Goal: Task Accomplishment & Management: Complete application form

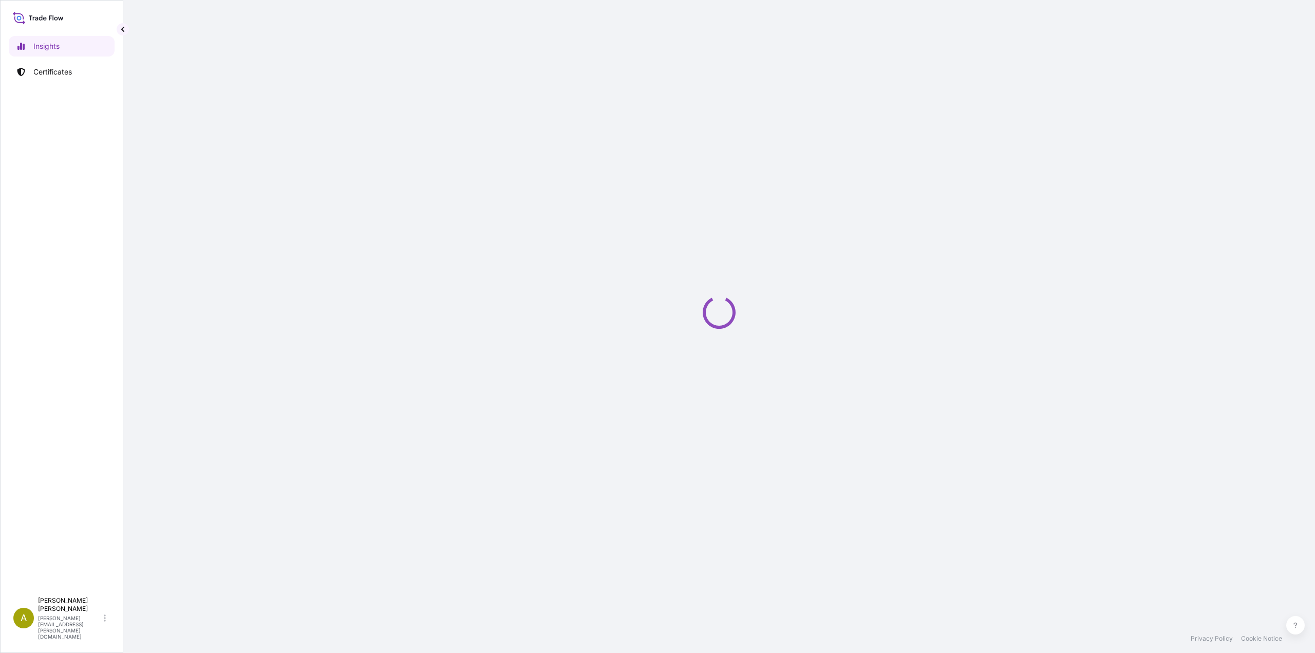
select select "2025"
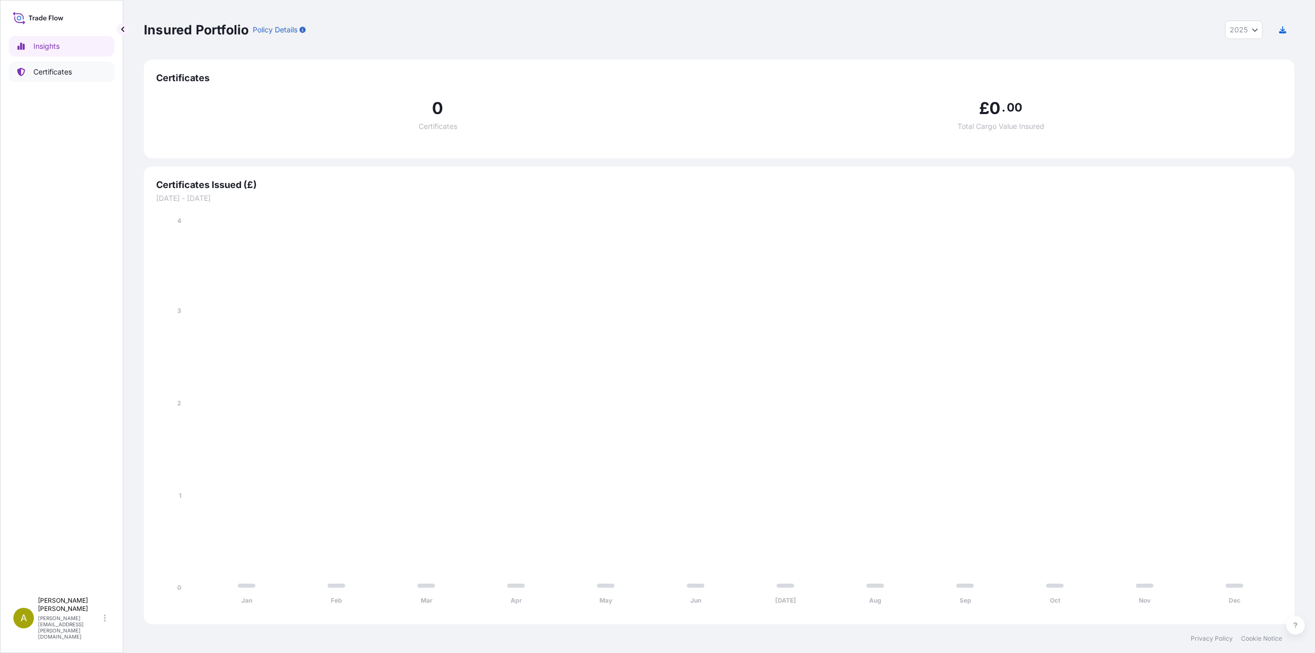
click at [51, 75] on p "Certificates" at bounding box center [52, 72] width 39 height 10
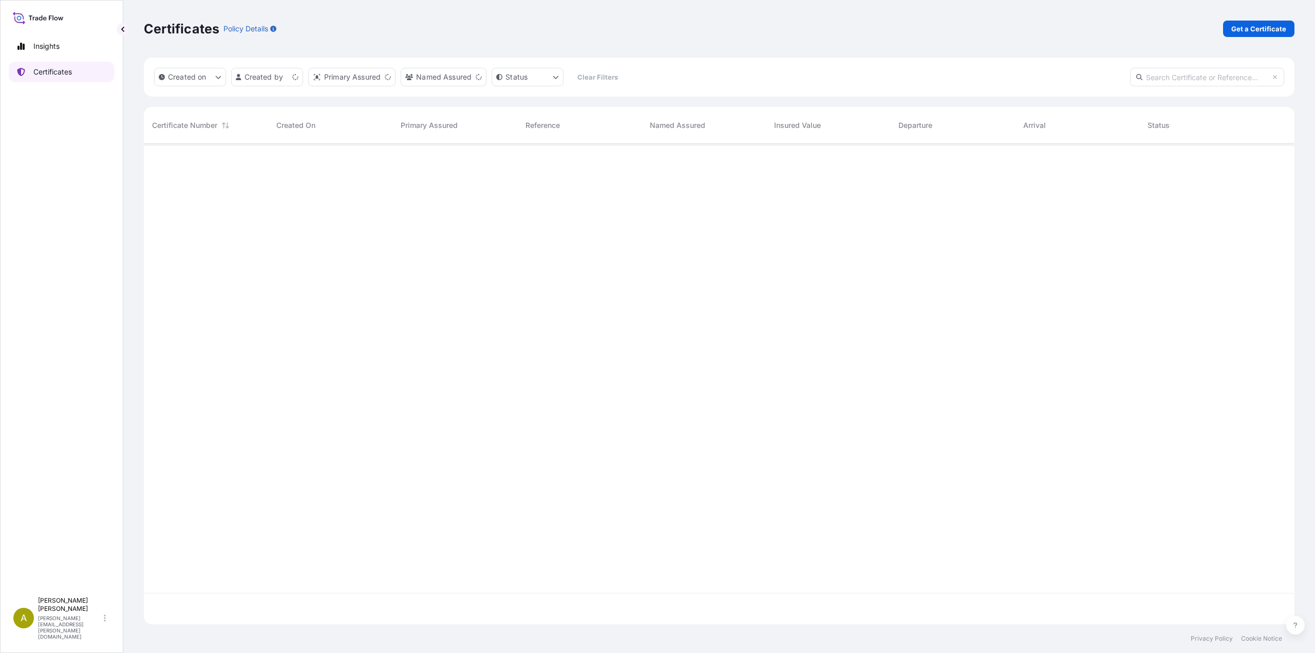
scroll to position [478, 1143]
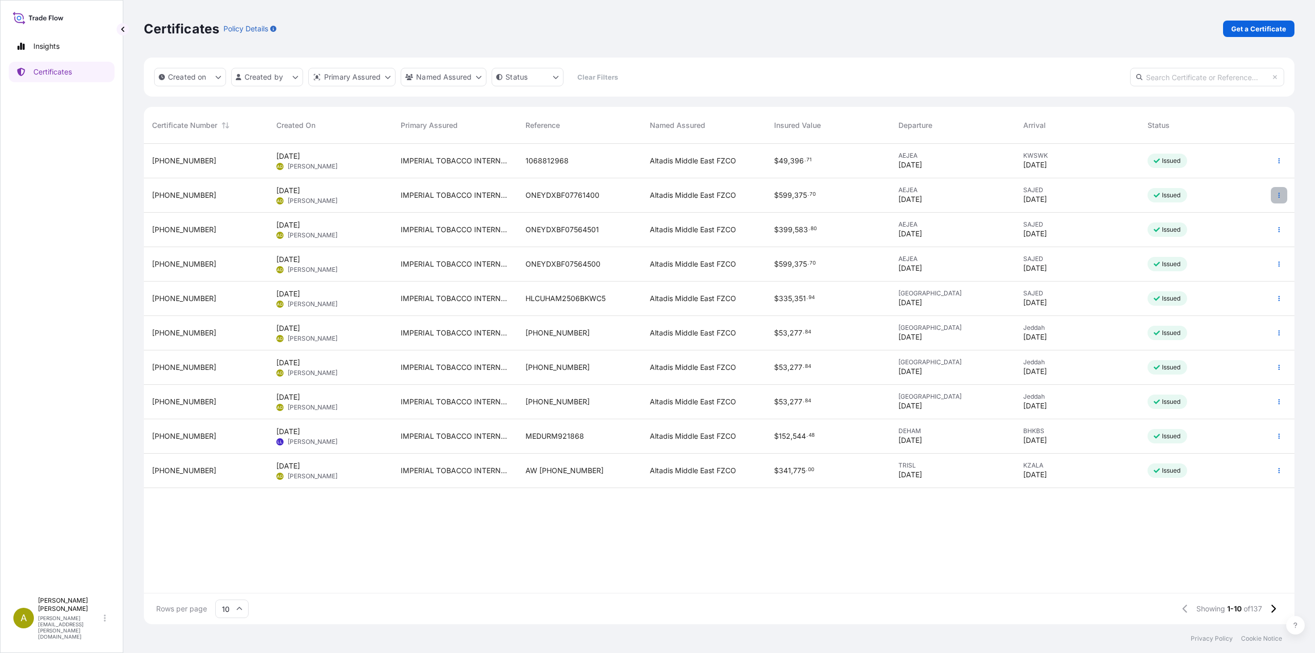
click at [1280, 197] on icon "button" at bounding box center [1279, 195] width 6 height 6
click at [1223, 202] on link "Duplicate certificate" at bounding box center [1224, 197] width 96 height 16
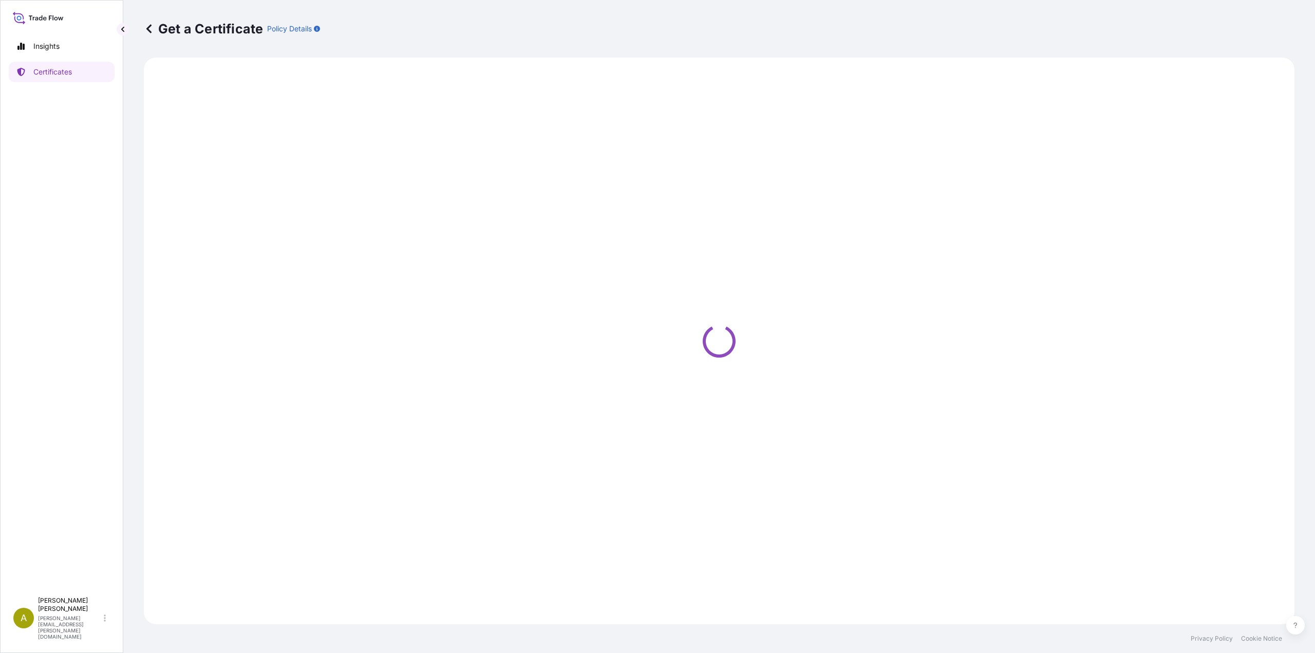
select select "Road / [GEOGRAPHIC_DATA]"
select select "Sea"
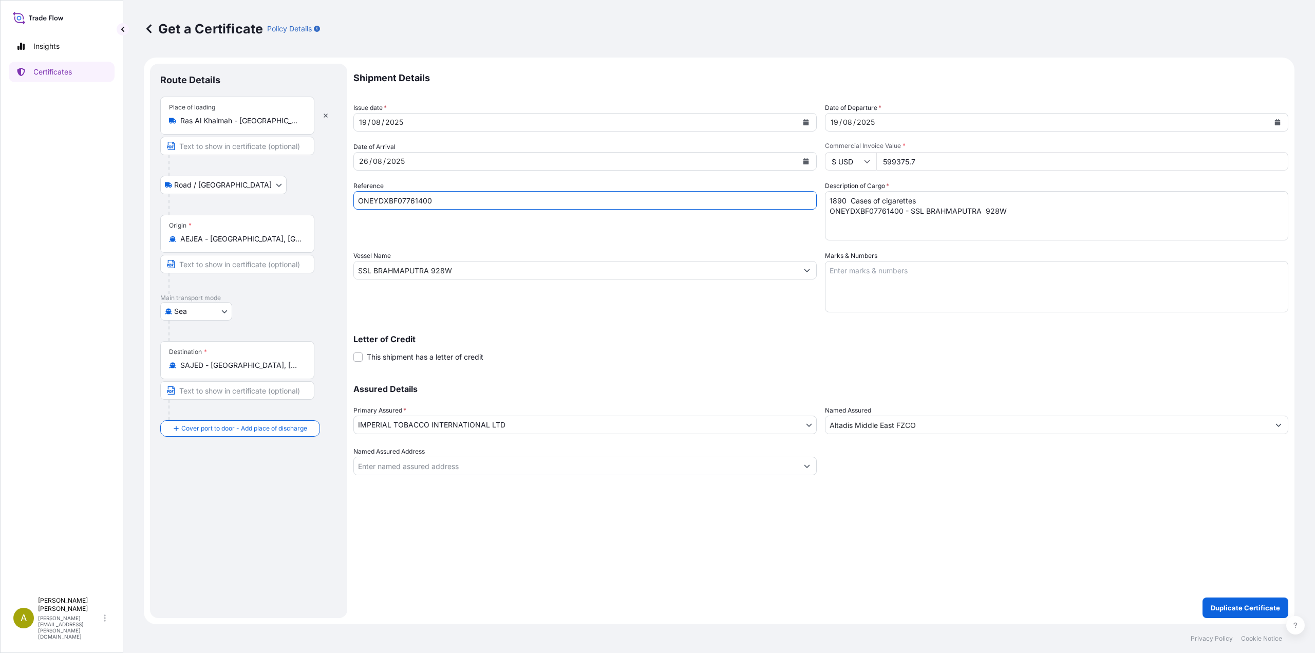
drag, startPoint x: 465, startPoint y: 202, endPoint x: 247, endPoint y: 191, distance: 218.5
click at [247, 191] on form "Route Details Place of loading [GEOGRAPHIC_DATA] / [GEOGRAPHIC_DATA] / Inland O…" at bounding box center [719, 341] width 1150 height 566
paste input "1"
type input "ONEYDXBF07761401"
drag, startPoint x: 1020, startPoint y: 220, endPoint x: 722, endPoint y: 190, distance: 300.4
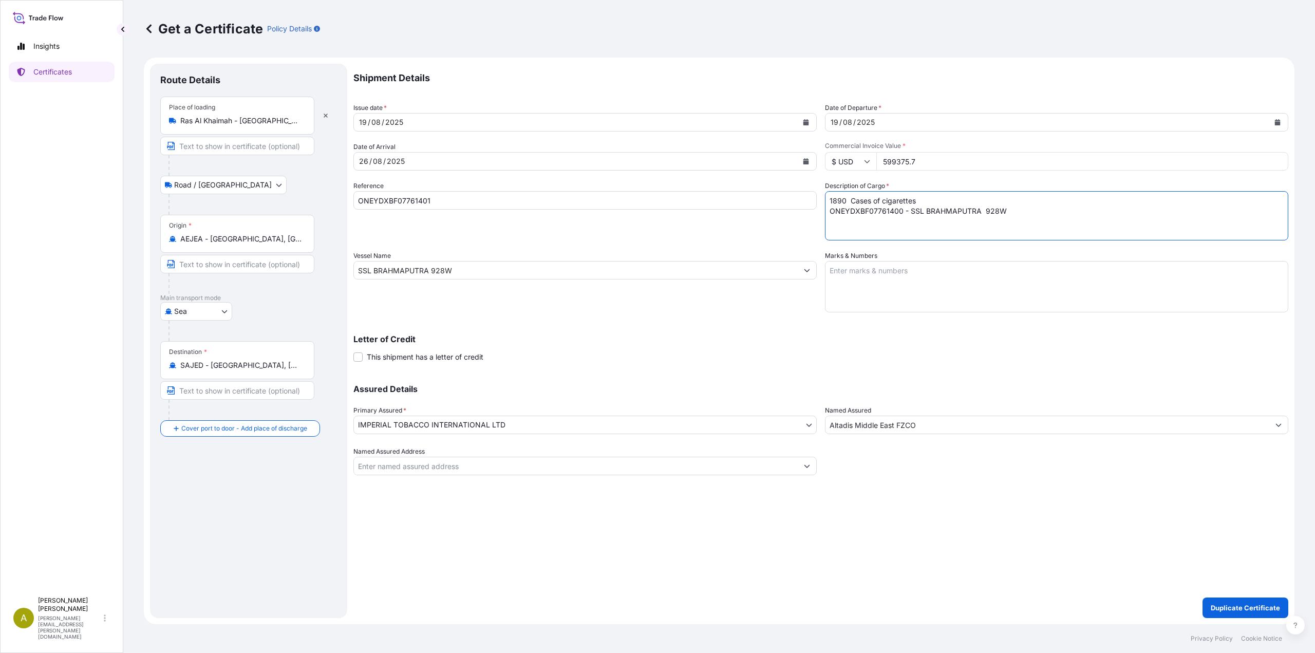
click at [722, 190] on div "Shipment Details Issue date * 19 / 08 / 2025 Date of Departure * 19 / 08 / 2025…" at bounding box center [820, 269] width 935 height 411
paste textarea "1 - SSL BRAHMAPUTRA 928W"
type textarea "1890 Cases of cigarettes ONEYDXBF07761401 - SSL BRAHMAPUTRA 928W"
click at [1216, 604] on p "Duplicate Certificate" at bounding box center [1244, 607] width 69 height 10
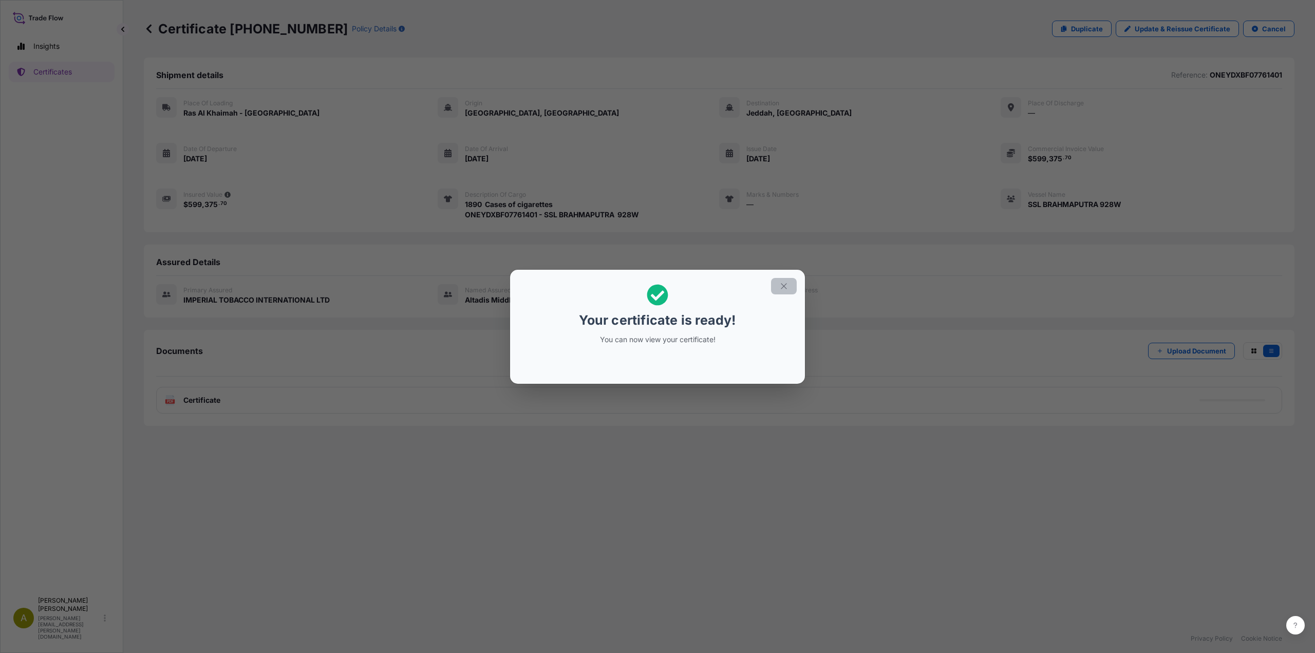
click at [780, 291] on button "button" at bounding box center [784, 286] width 26 height 16
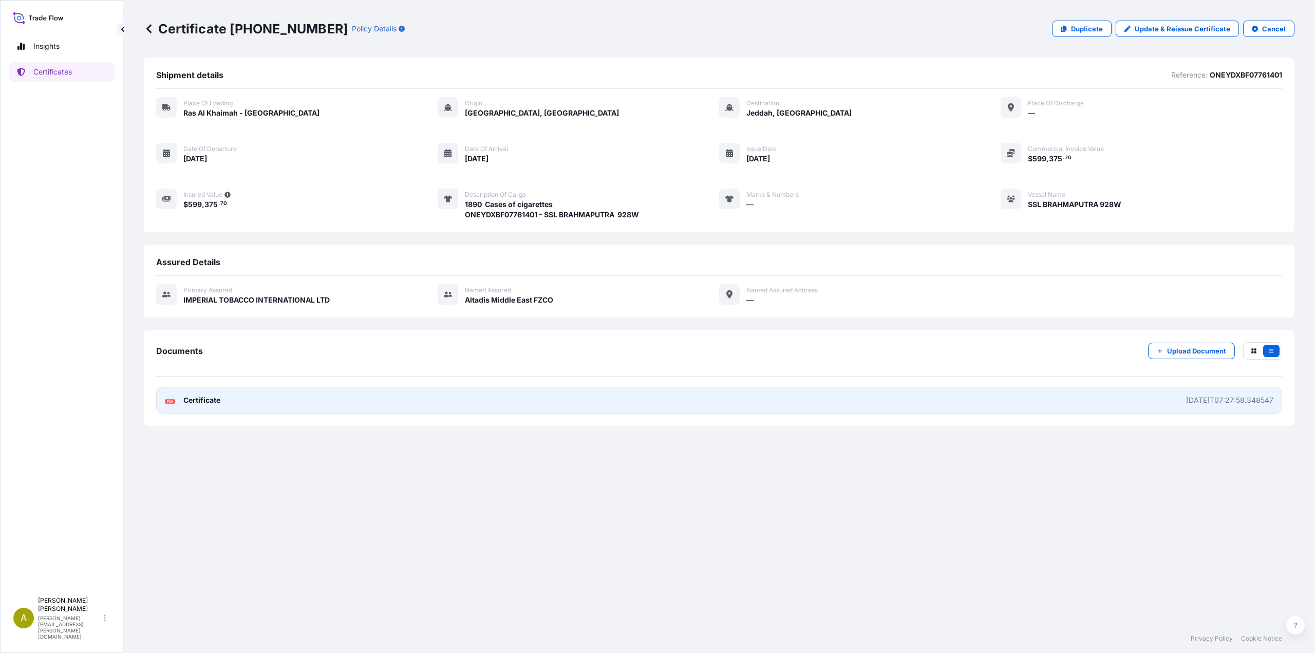
click at [289, 398] on link "PDF Certificate 2025-08-20T07:27:58.348547" at bounding box center [719, 400] width 1126 height 27
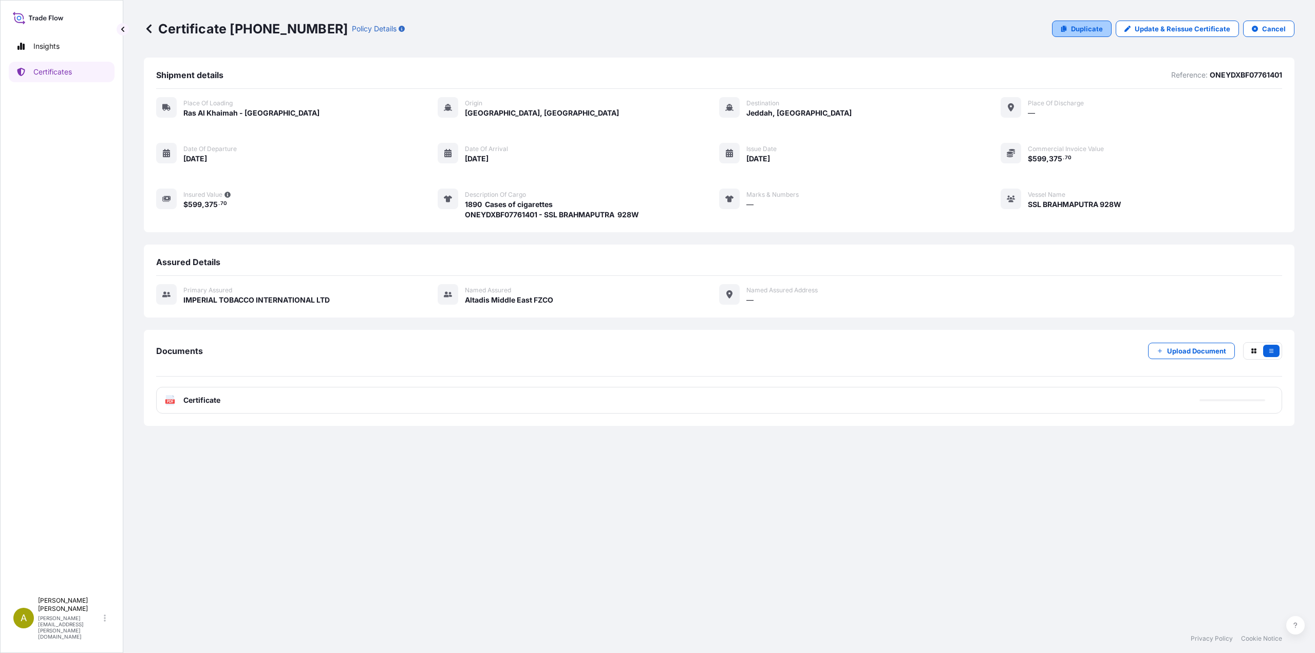
click at [1081, 29] on p "Duplicate" at bounding box center [1087, 29] width 32 height 10
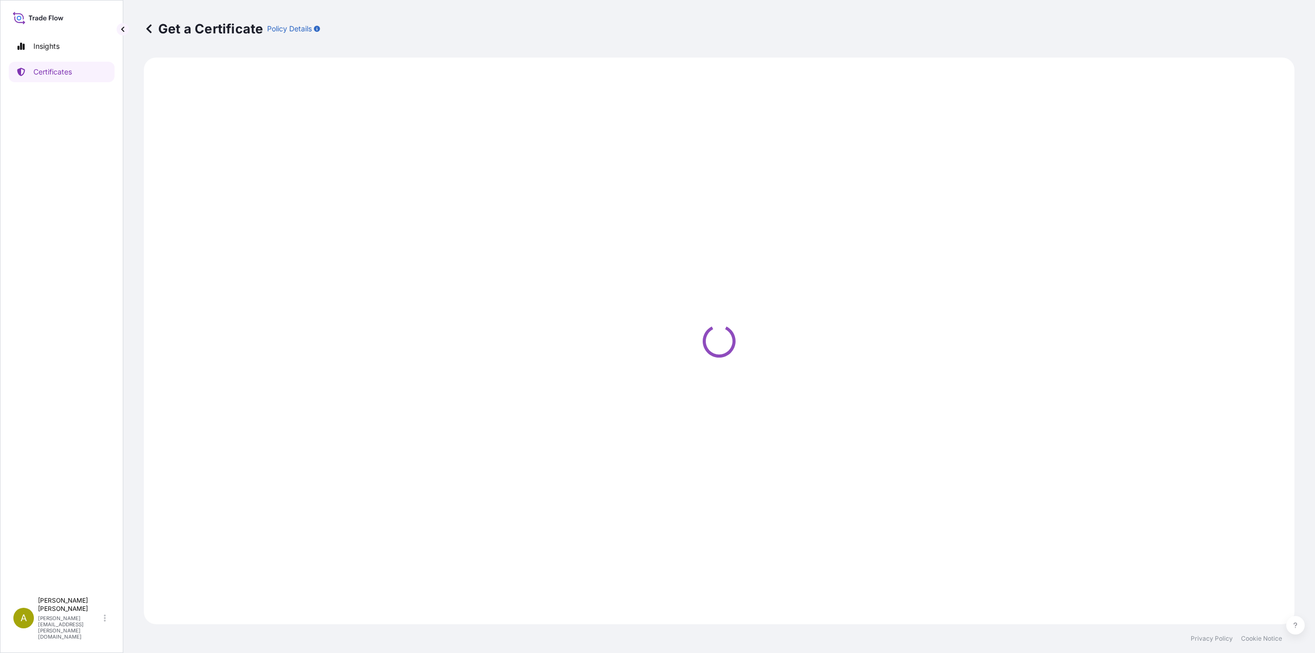
select select "Road / Inland"
select select "Sea"
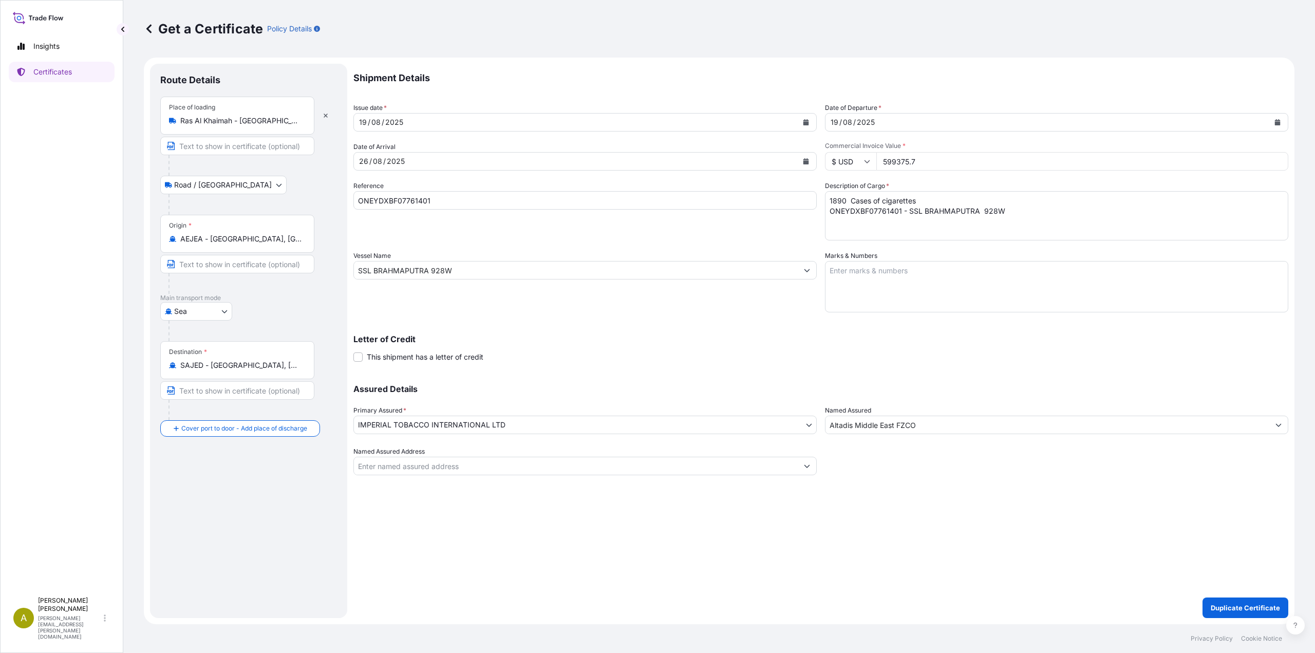
drag, startPoint x: 932, startPoint y: 163, endPoint x: 846, endPoint y: 163, distance: 86.3
click at [846, 163] on div "$ USD 599375.7" at bounding box center [1056, 161] width 463 height 18
paste input "783575.10"
type input "783575.10"
drag, startPoint x: 439, startPoint y: 200, endPoint x: 301, endPoint y: 198, distance: 137.7
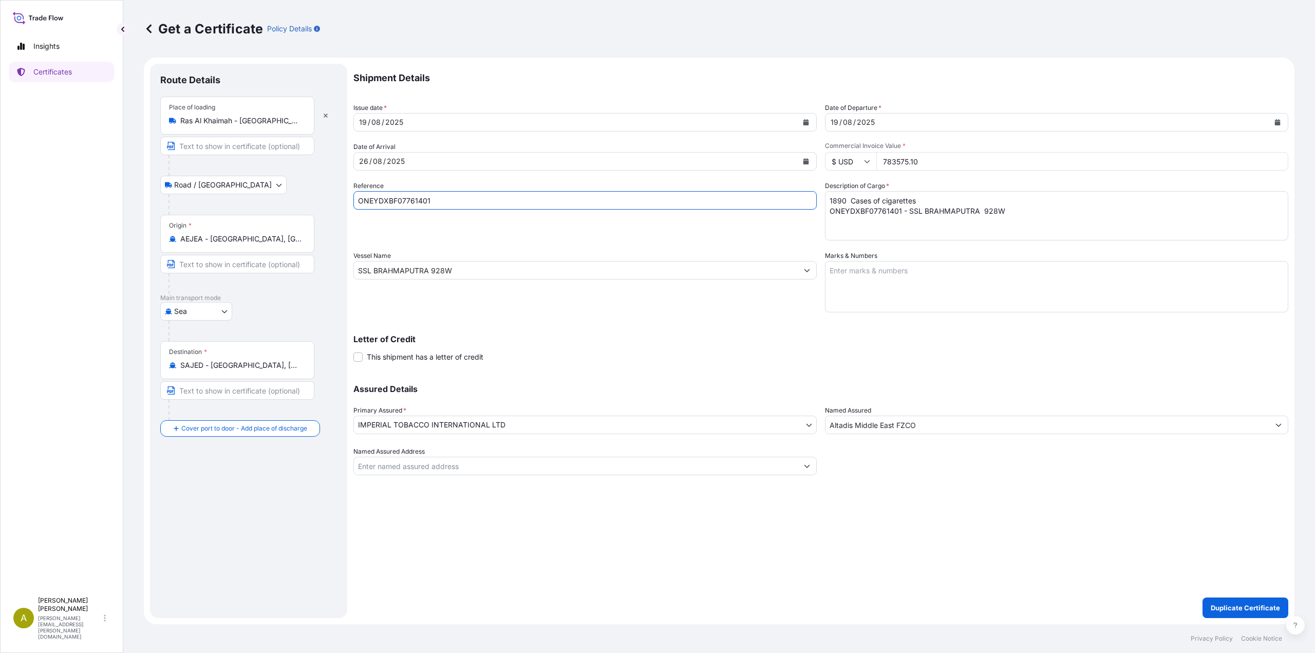
click at [301, 198] on form "Route Details Place of loading Ras Al Khaimah - United Arab Emirates Road / Inl…" at bounding box center [719, 341] width 1150 height 566
paste input "2"
type input "ONEYDXBF07761402"
drag, startPoint x: 1010, startPoint y: 214, endPoint x: 775, endPoint y: 188, distance: 236.2
click at [775, 188] on div "Shipment Details Issue date * 19 / 08 / 2025 Date of Departure * 19 / 08 / 2025…" at bounding box center [820, 269] width 935 height 411
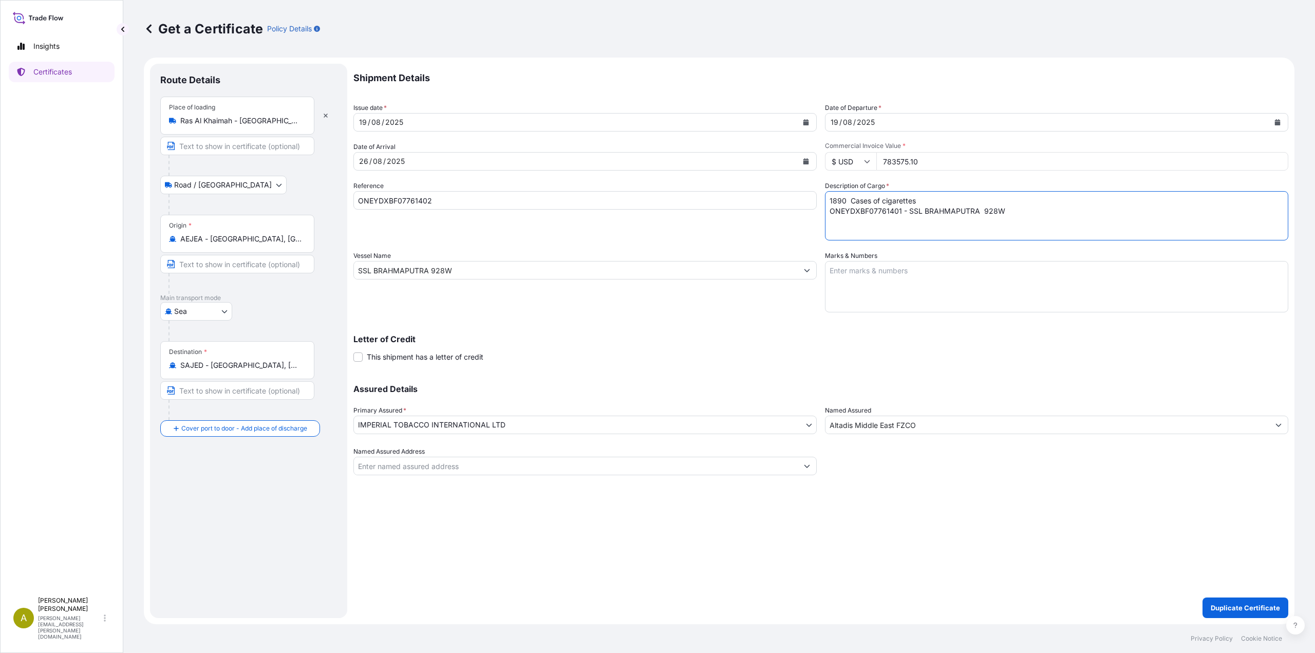
paste textarea "2 - SSL BRAHMAPUTRA 928W"
type textarea "1890 Cases of cigarettes ONEYDXBF07761402 - SSL BRAHMAPUTRA 928W"
click at [1229, 603] on p "Duplicate Certificate" at bounding box center [1244, 607] width 69 height 10
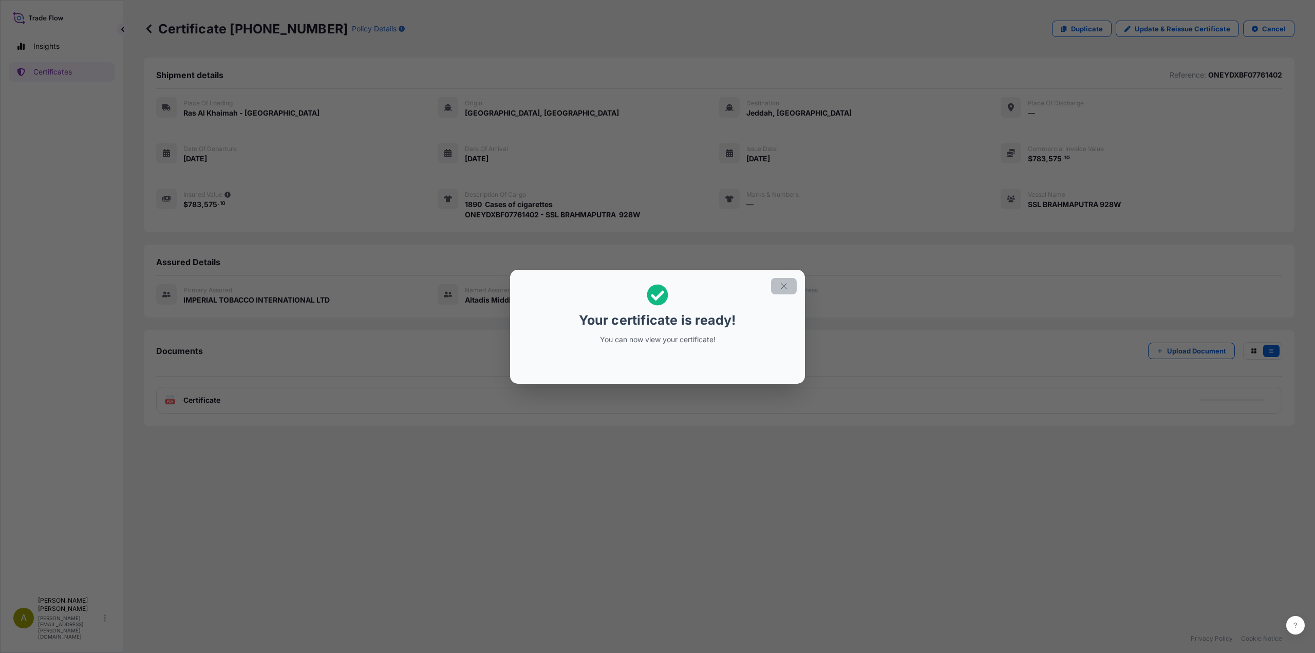
click at [785, 285] on icon "button" at bounding box center [784, 286] width 6 height 6
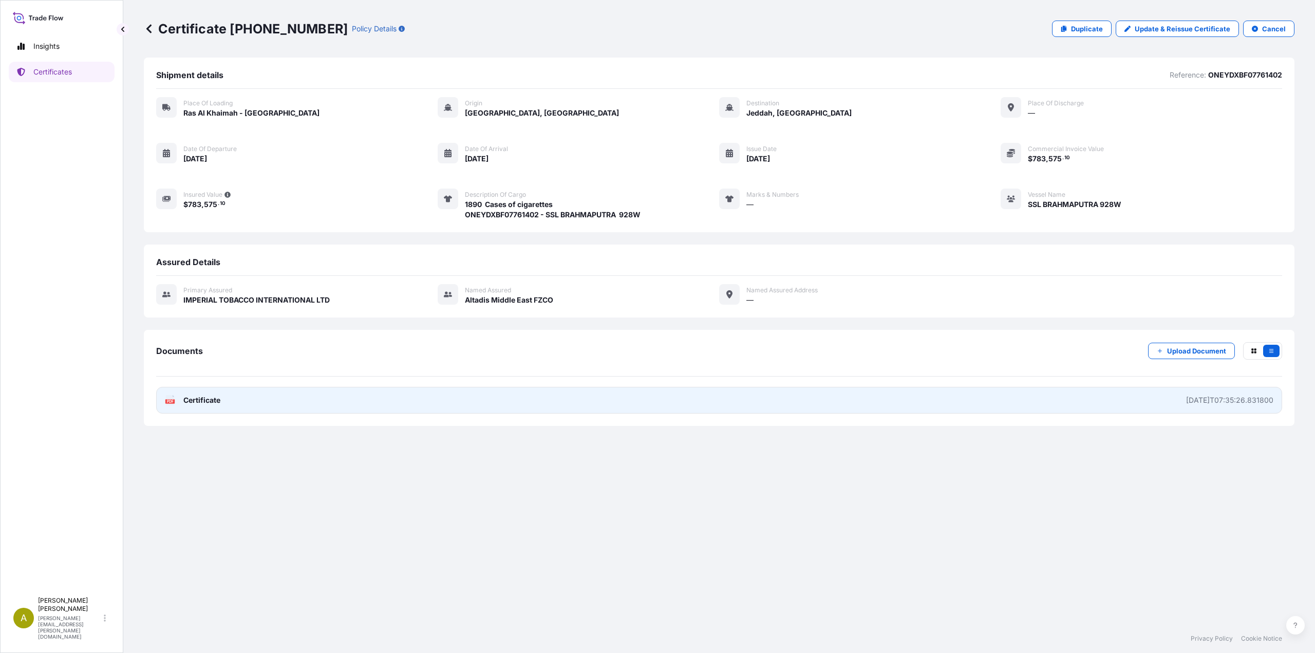
click at [219, 399] on span "Certificate" at bounding box center [201, 400] width 37 height 10
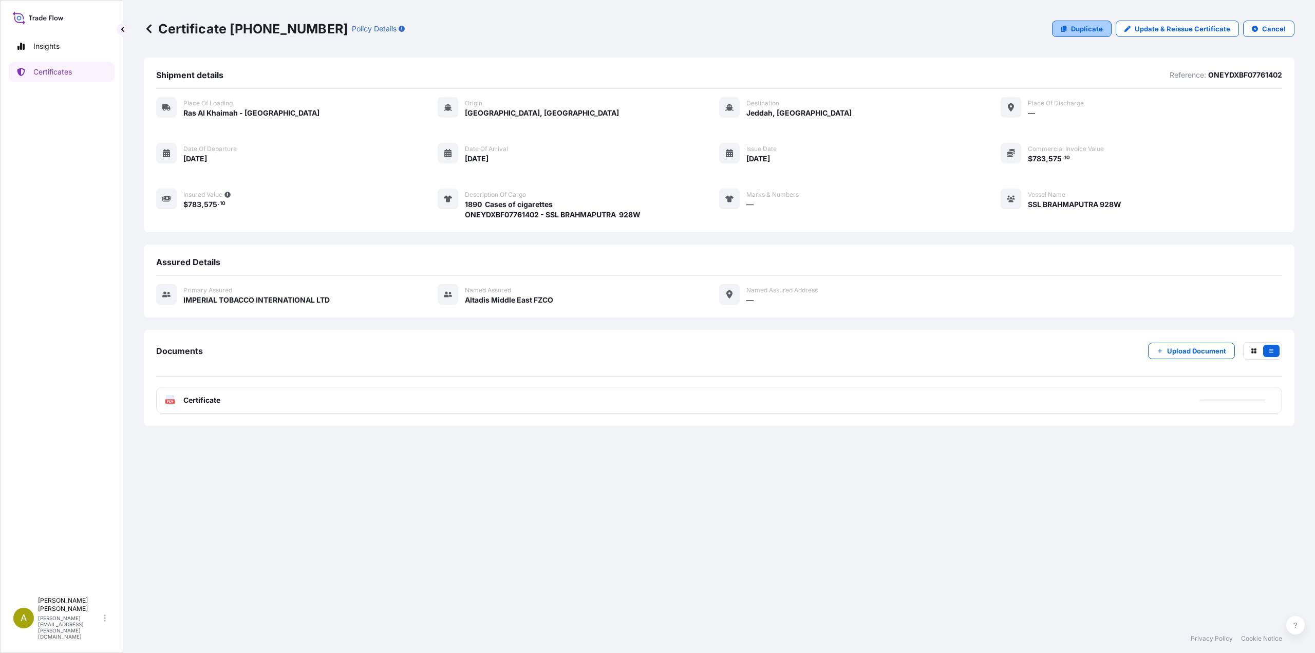
click at [1076, 33] on p "Duplicate" at bounding box center [1087, 29] width 32 height 10
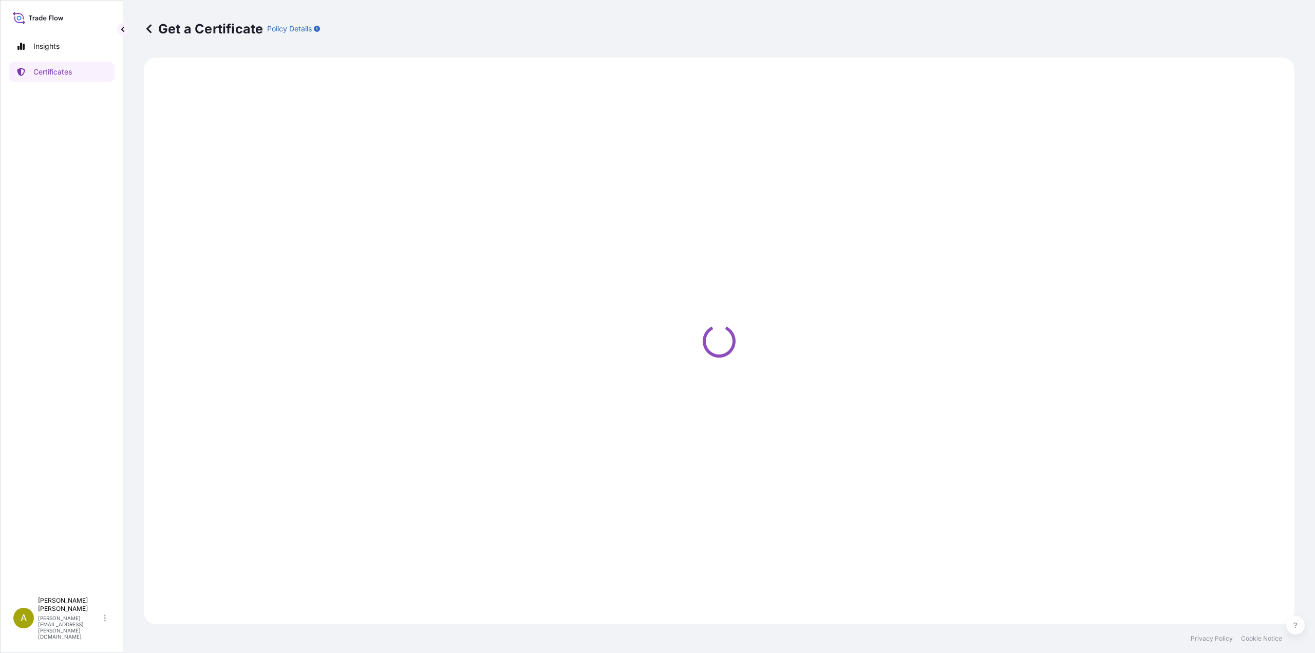
select select "Road / Inland"
select select "Sea"
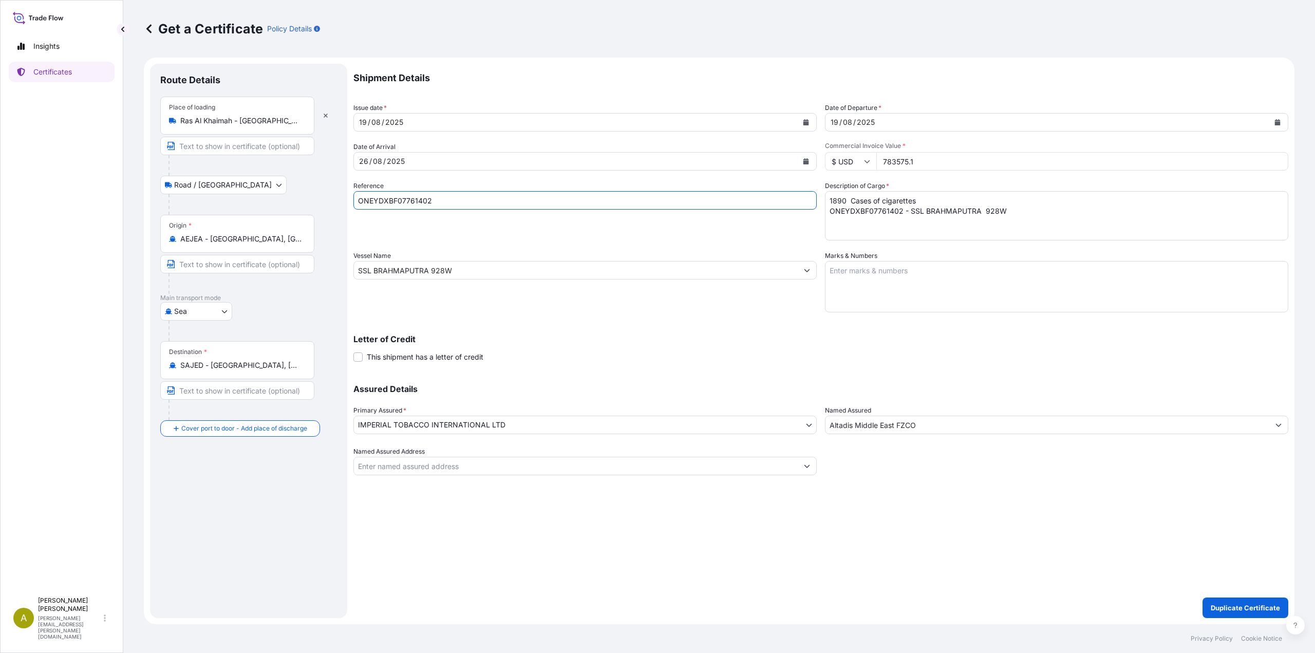
drag, startPoint x: 443, startPoint y: 203, endPoint x: 225, endPoint y: 203, distance: 217.2
click at [225, 203] on form "Route Details Place of loading Ras Al Khaimah - United Arab Emirates Road / Inl…" at bounding box center [719, 341] width 1150 height 566
paste input "1068727707"
type input "1068727707"
drag, startPoint x: 935, startPoint y: 162, endPoint x: 840, endPoint y: 161, distance: 95.0
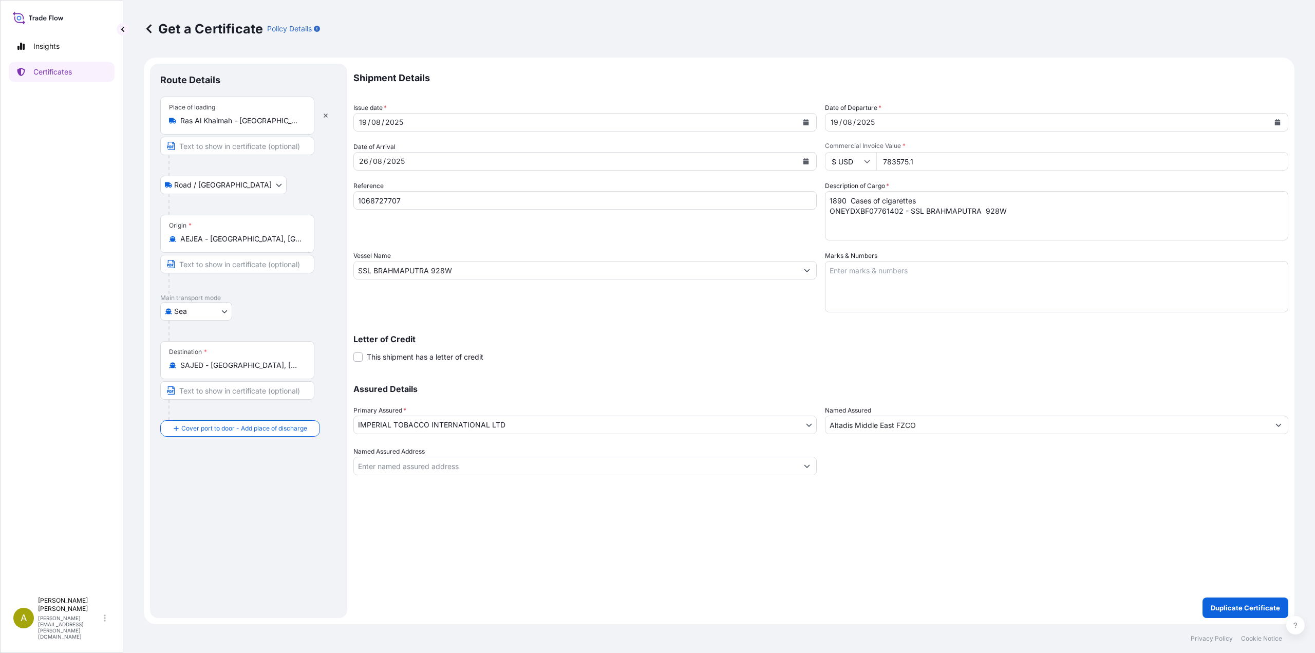
click at [840, 161] on div "$ USD 783575.1" at bounding box center [1056, 161] width 463 height 18
paste input "599375.70"
type input "599375.70"
drag, startPoint x: 998, startPoint y: 213, endPoint x: 783, endPoint y: 204, distance: 214.9
click at [783, 204] on div "Shipment Details Issue date * 19 / 08 / 2025 Date of Departure * 19 / 08 / 2025…" at bounding box center [820, 269] width 935 height 411
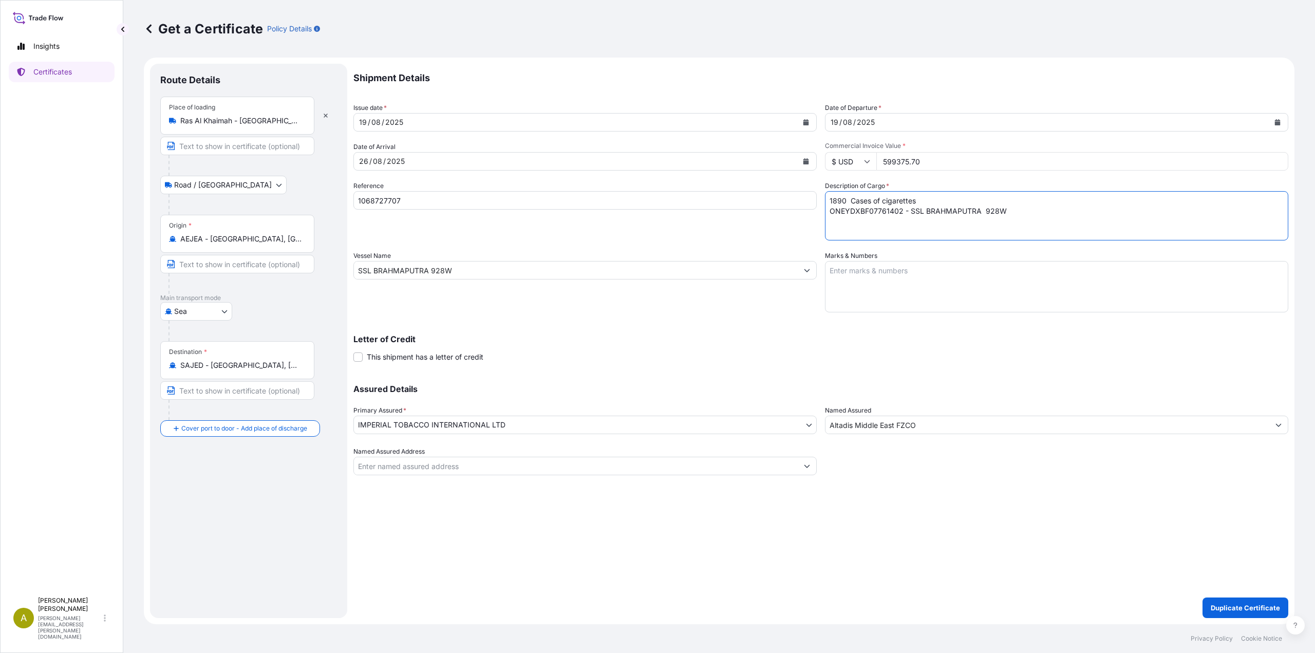
paste textarea "1068727707 - SSL BRAHMAPUTRA 928W"
type textarea "1890 Cases of cigarettes 1068727707 - SSL BRAHMAPUTRA 928W"
click at [1215, 601] on button "Duplicate Certificate" at bounding box center [1245, 607] width 86 height 21
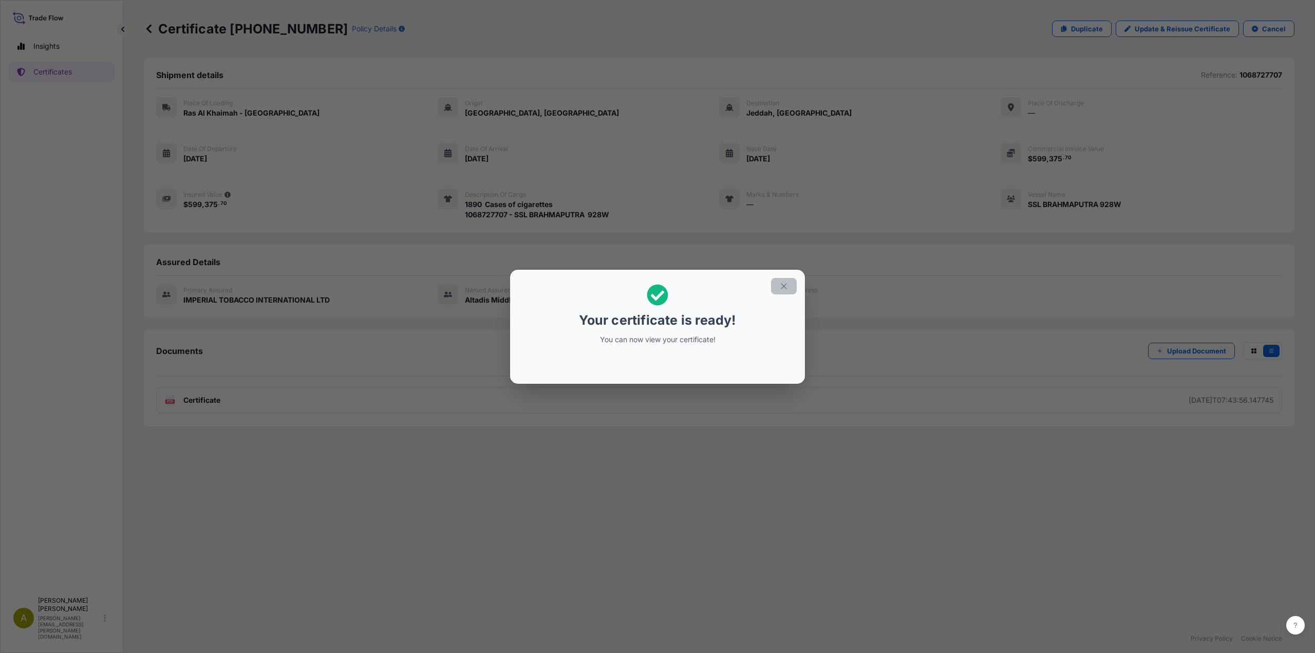
click at [780, 286] on icon "button" at bounding box center [783, 285] width 9 height 9
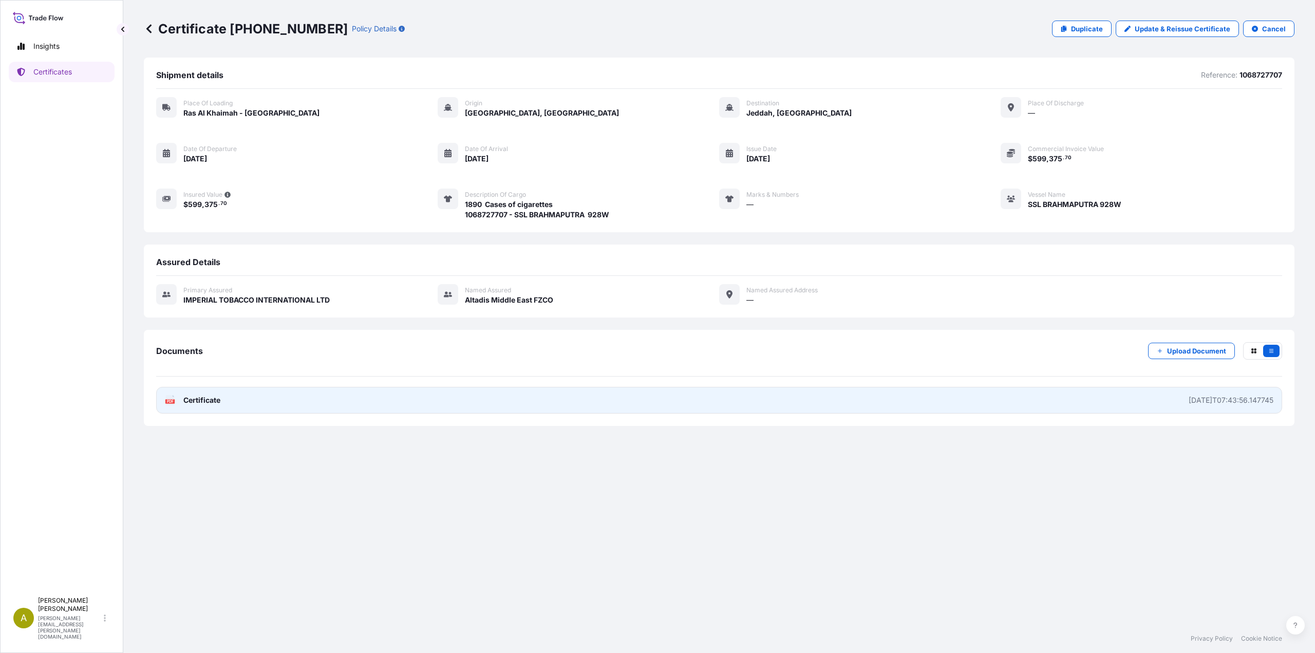
click at [602, 398] on link "PDF Certificate 2025-08-20T07:43:56.147745" at bounding box center [719, 400] width 1126 height 27
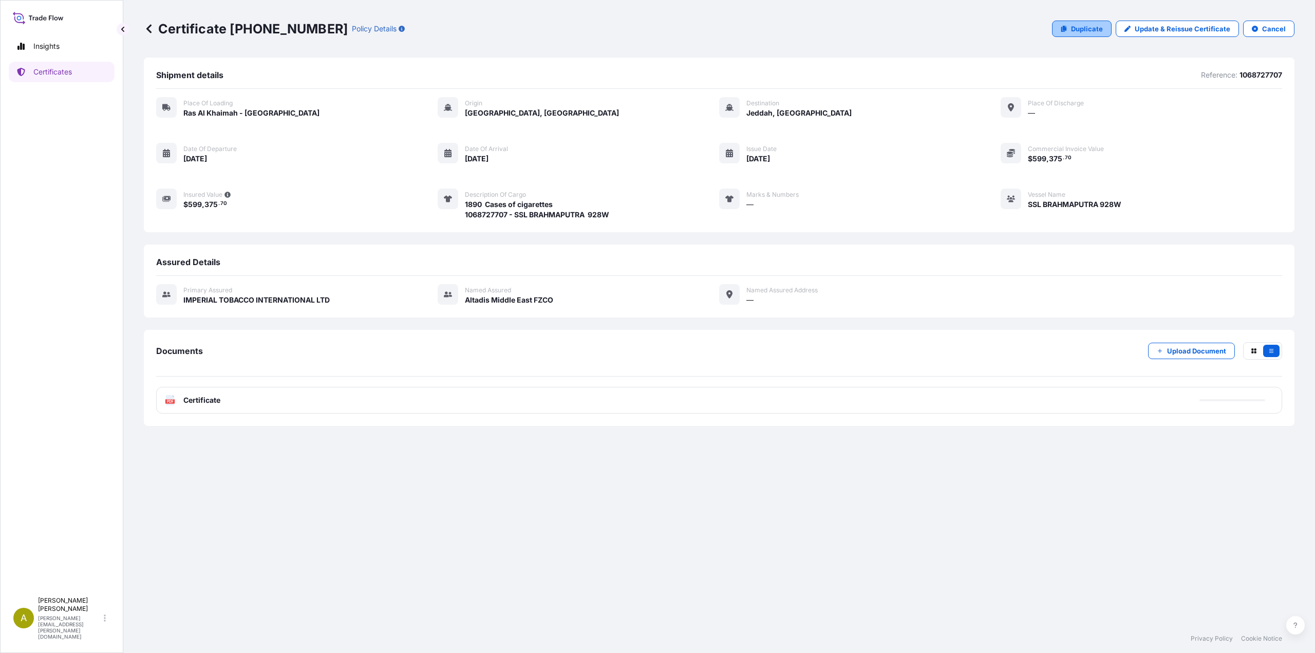
click at [1086, 31] on p "Duplicate" at bounding box center [1087, 29] width 32 height 10
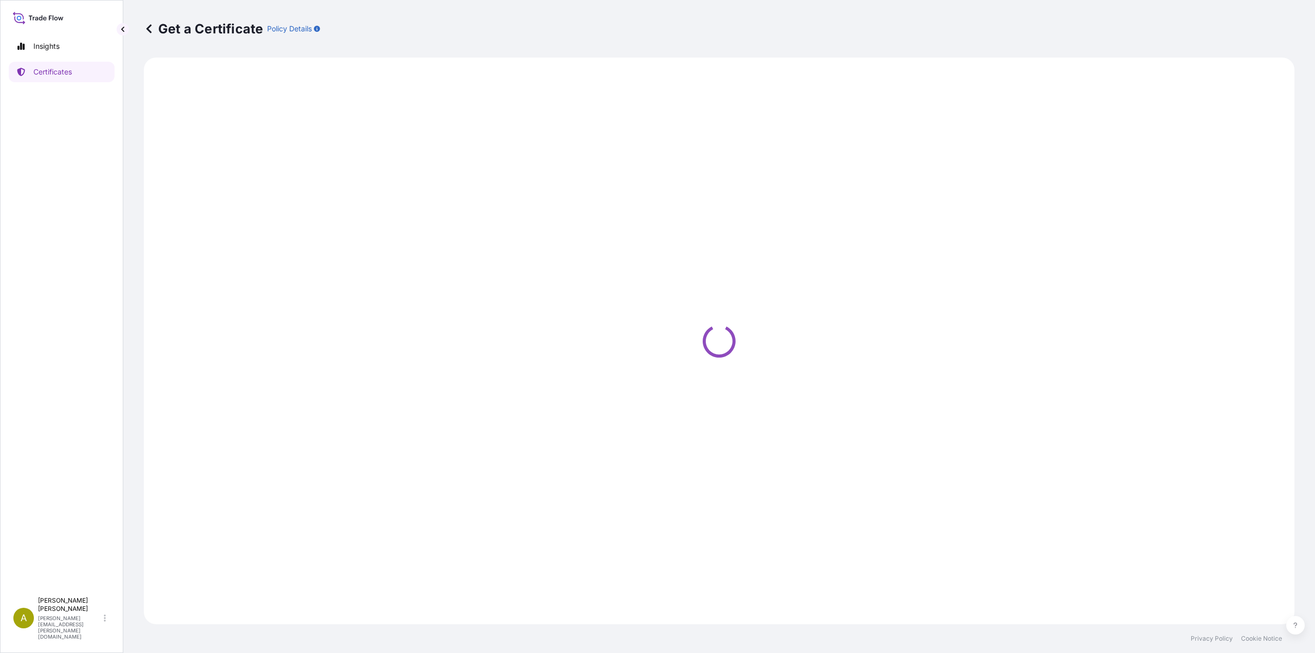
select select "Road / Inland"
select select "Sea"
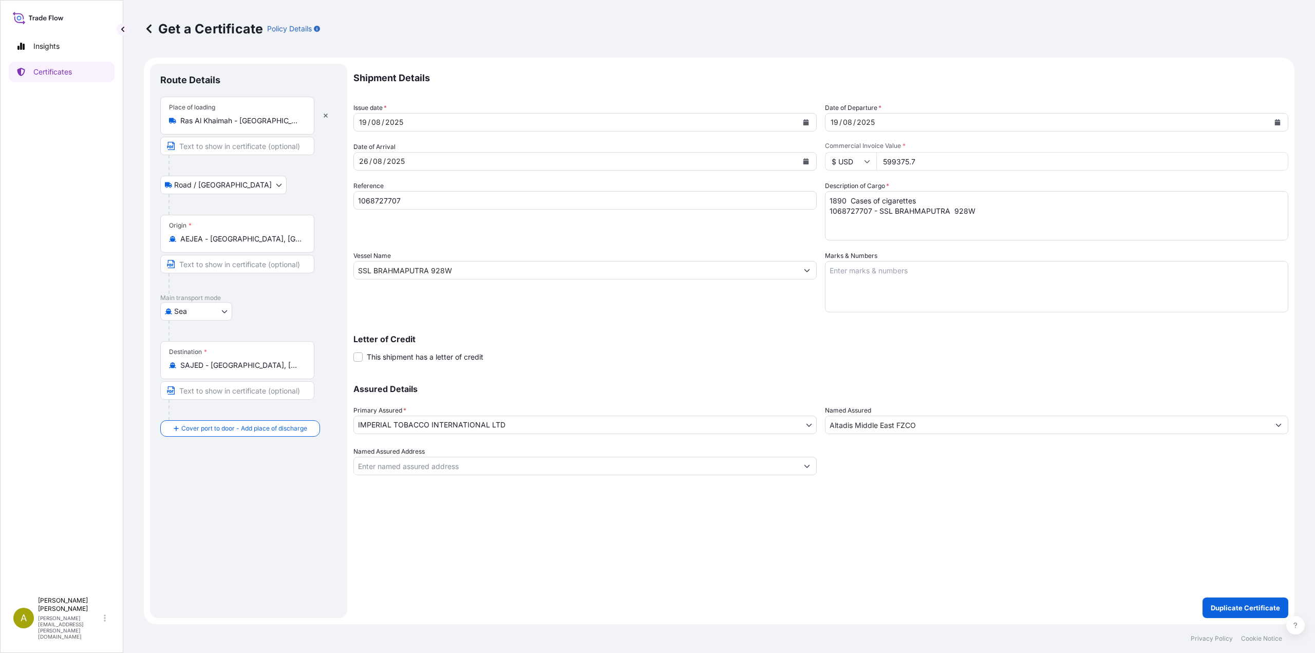
drag, startPoint x: 938, startPoint y: 155, endPoint x: 815, endPoint y: 156, distance: 123.3
click at [815, 156] on div "Shipment Details Issue date * 19 / 08 / 2025 Date of Departure * 19 / 08 / 2025…" at bounding box center [820, 269] width 935 height 411
paste input "0"
type input "599375.70"
drag, startPoint x: 414, startPoint y: 196, endPoint x: 308, endPoint y: 191, distance: 106.9
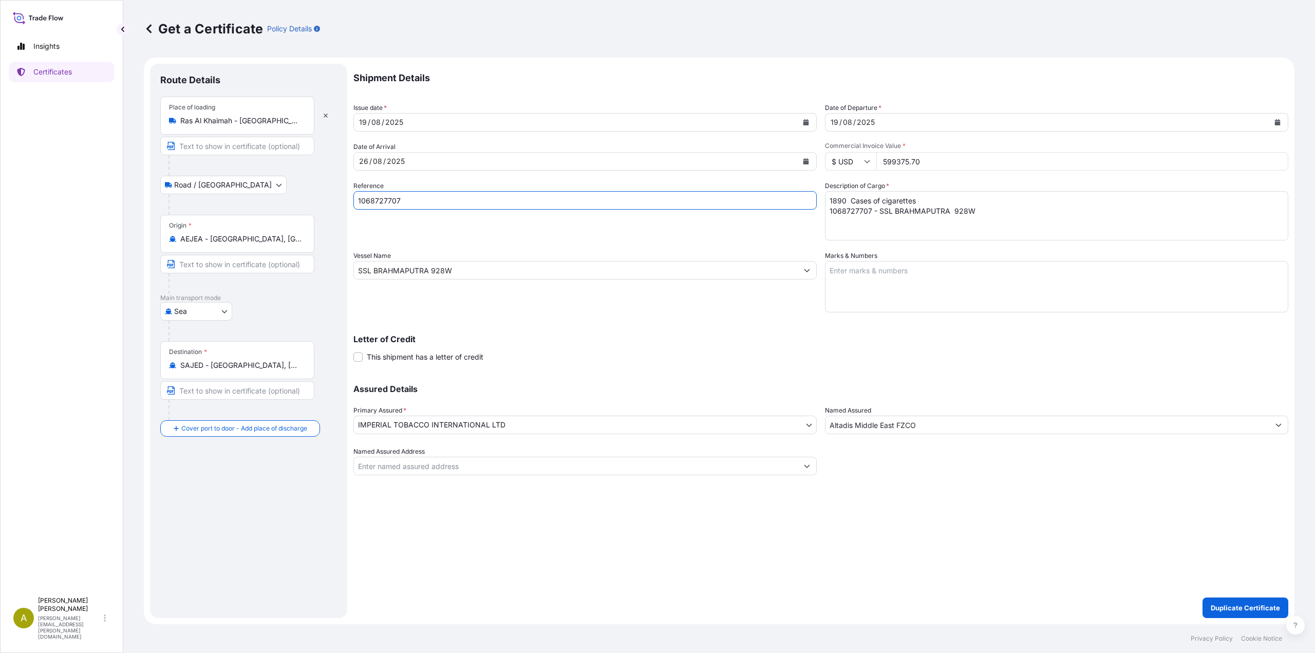
click at [308, 191] on form "Route Details Place of loading Ras Al Khaimah - United Arab Emirates Road / Inl…" at bounding box center [719, 341] width 1150 height 566
paste input "612"
type input "1068727612"
drag, startPoint x: 975, startPoint y: 213, endPoint x: 766, endPoint y: 178, distance: 212.3
click at [766, 178] on div "Shipment Details Issue date * 19 / 08 / 2025 Date of Departure * 19 / 08 / 2025…" at bounding box center [820, 269] width 935 height 411
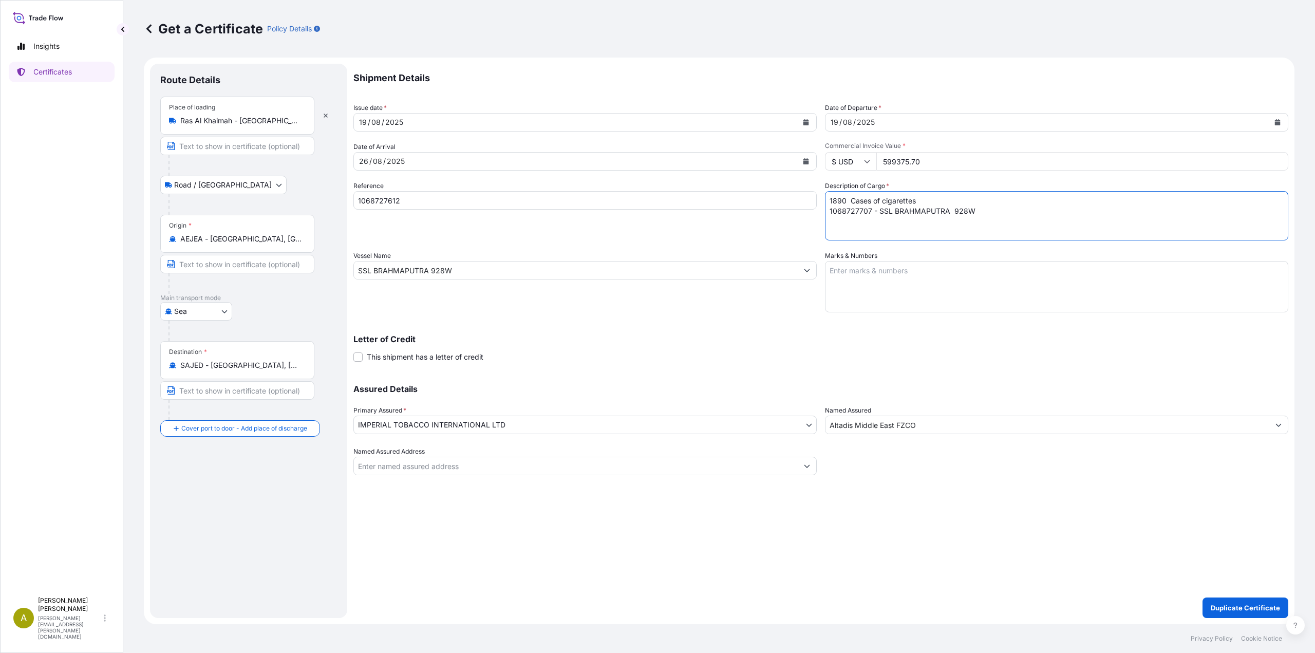
paste textarea "612 - SSL BRAHMAPUTRA 928W"
type textarea "1890 Cases of cigarettes 1068727612 - SSL BRAHMAPUTRA 928W"
click at [1236, 603] on p "Duplicate Certificate" at bounding box center [1244, 607] width 69 height 10
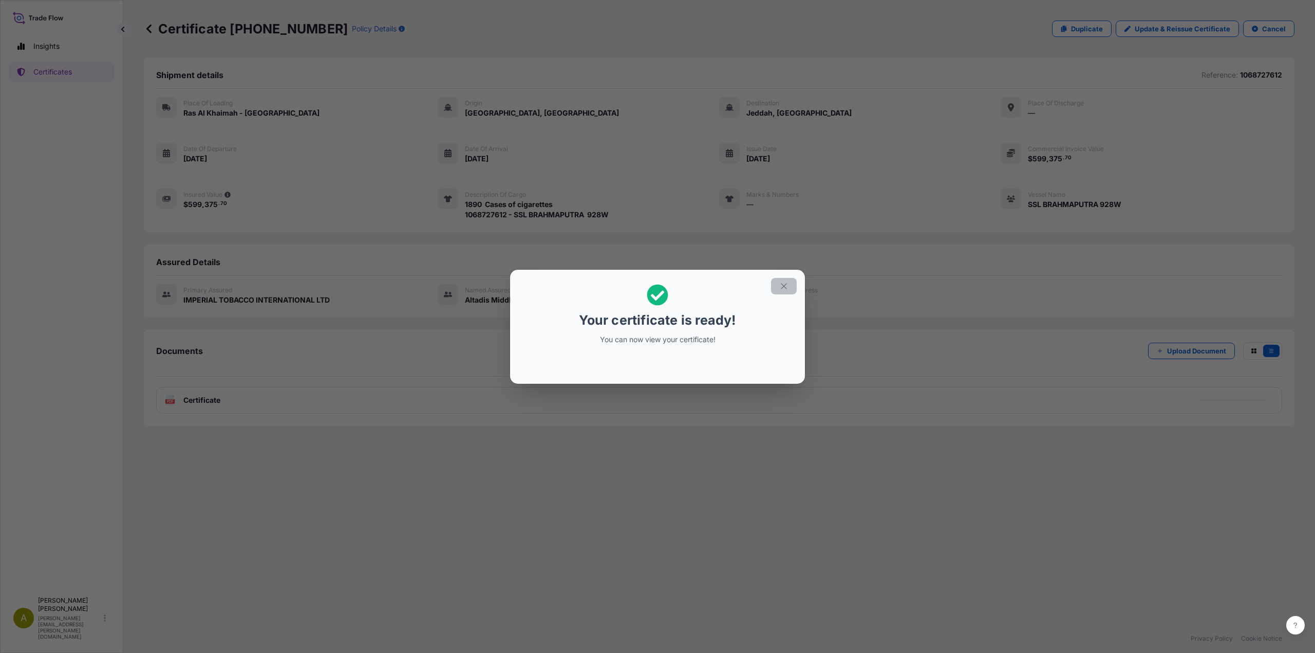
click at [782, 286] on icon "button" at bounding box center [783, 285] width 9 height 9
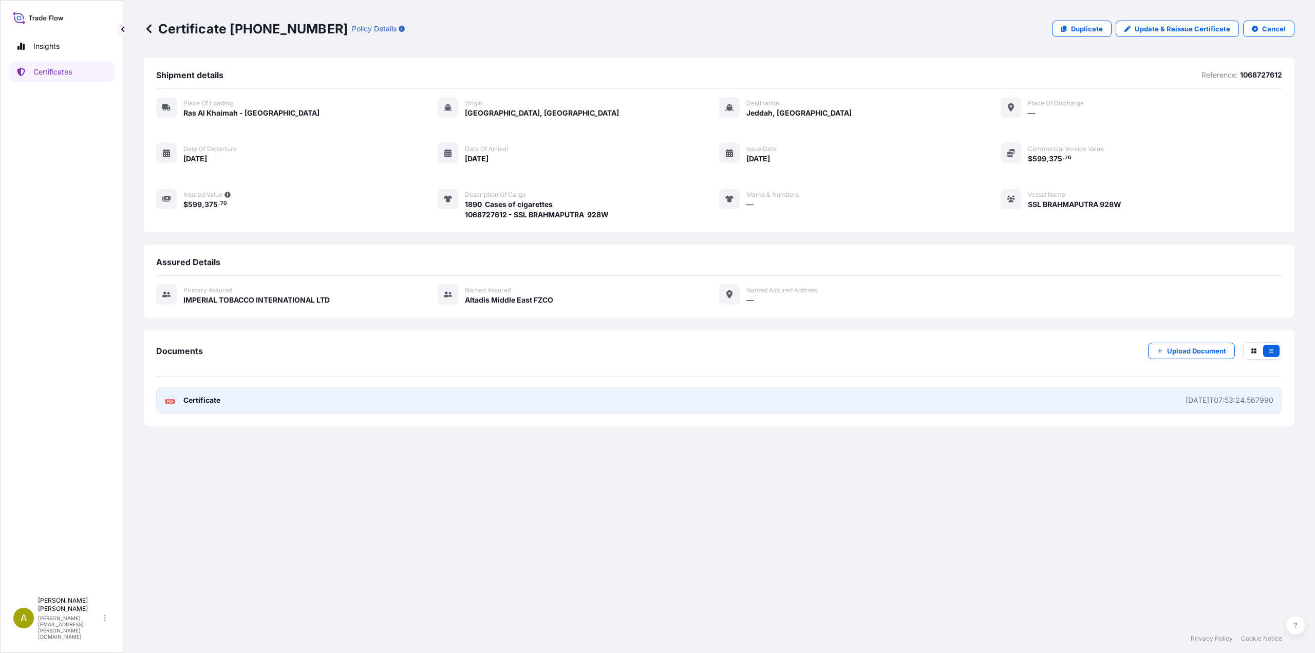
click at [229, 403] on link "PDF Certificate 2025-08-20T07:53:24.567990" at bounding box center [719, 400] width 1126 height 27
